Goal: Task Accomplishment & Management: Manage account settings

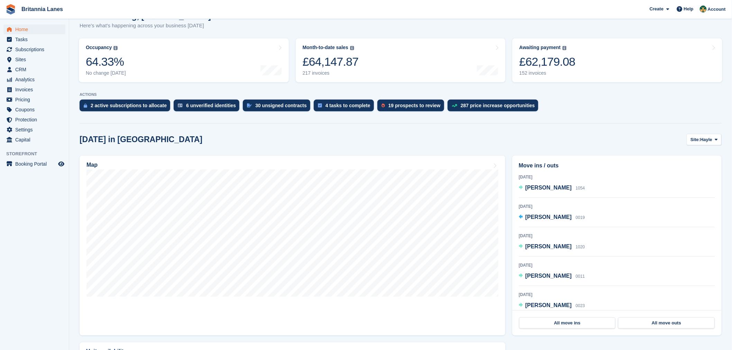
scroll to position [5, 0]
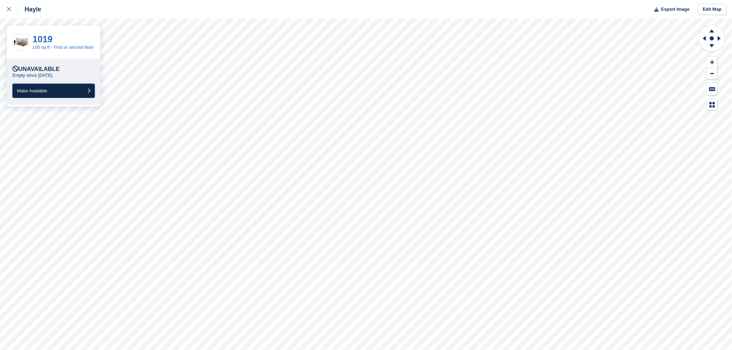
click at [36, 93] on span "Make Available" at bounding box center [32, 90] width 30 height 5
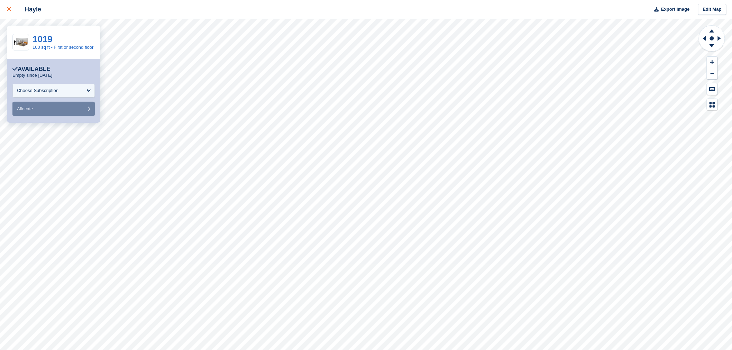
click at [1, 9] on link at bounding box center [9, 9] width 18 height 19
